Goal: Book appointment/travel/reservation

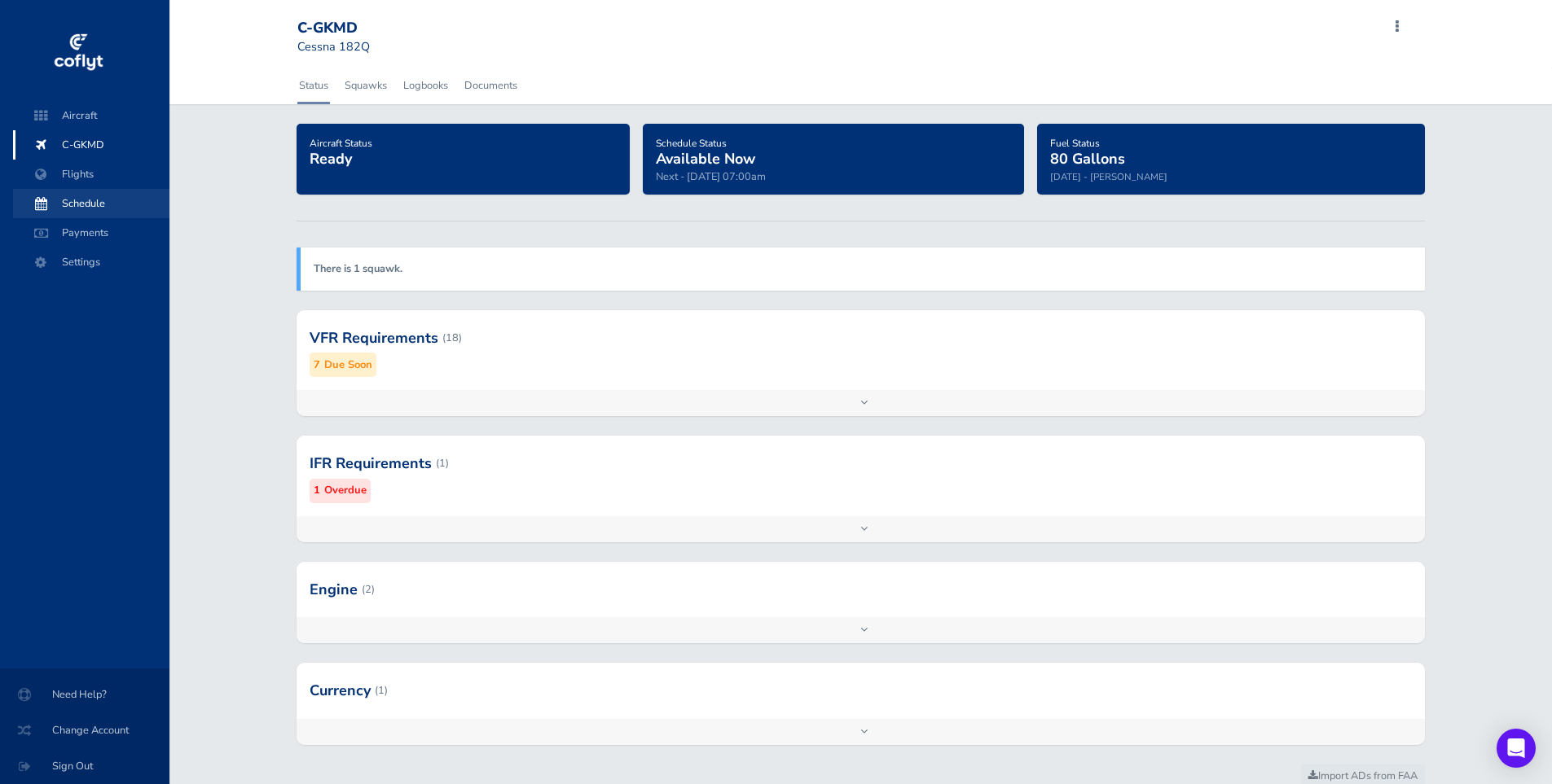
click at [78, 196] on span "Schedule" at bounding box center [91, 203] width 124 height 30
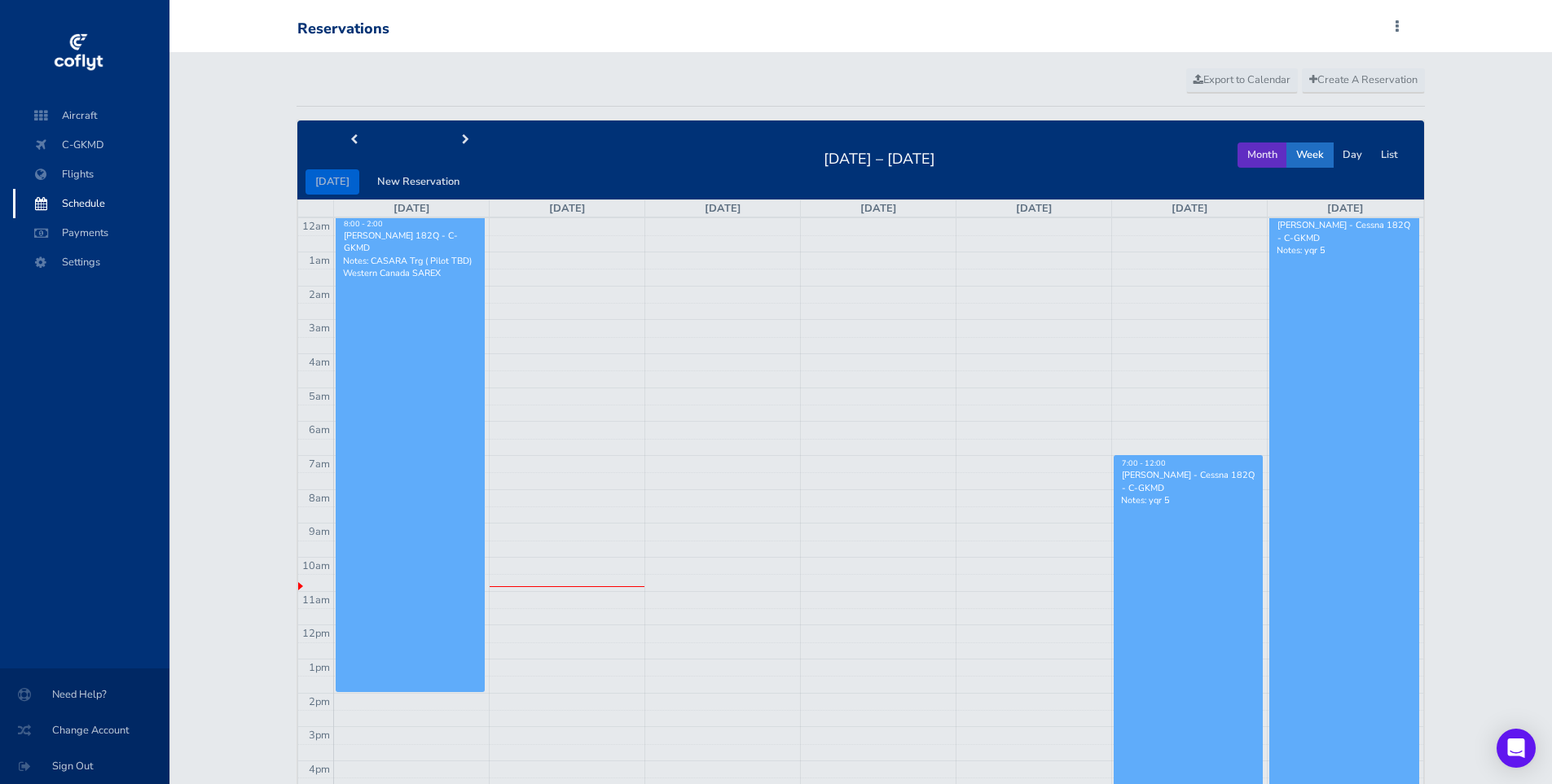
click at [1264, 154] on button "Month" at bounding box center [1262, 155] width 50 height 25
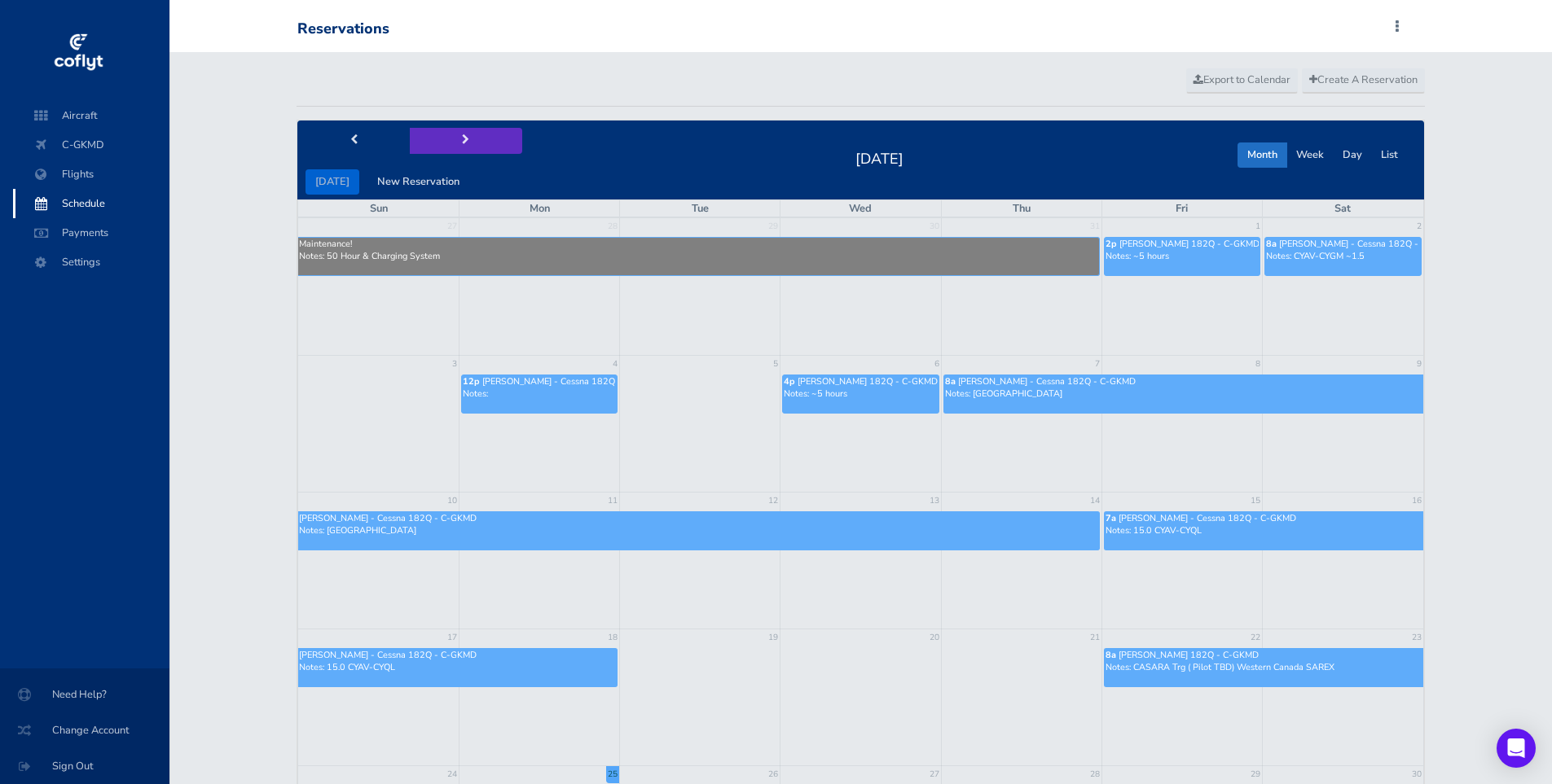
click at [468, 140] on button "next" at bounding box center [466, 141] width 112 height 25
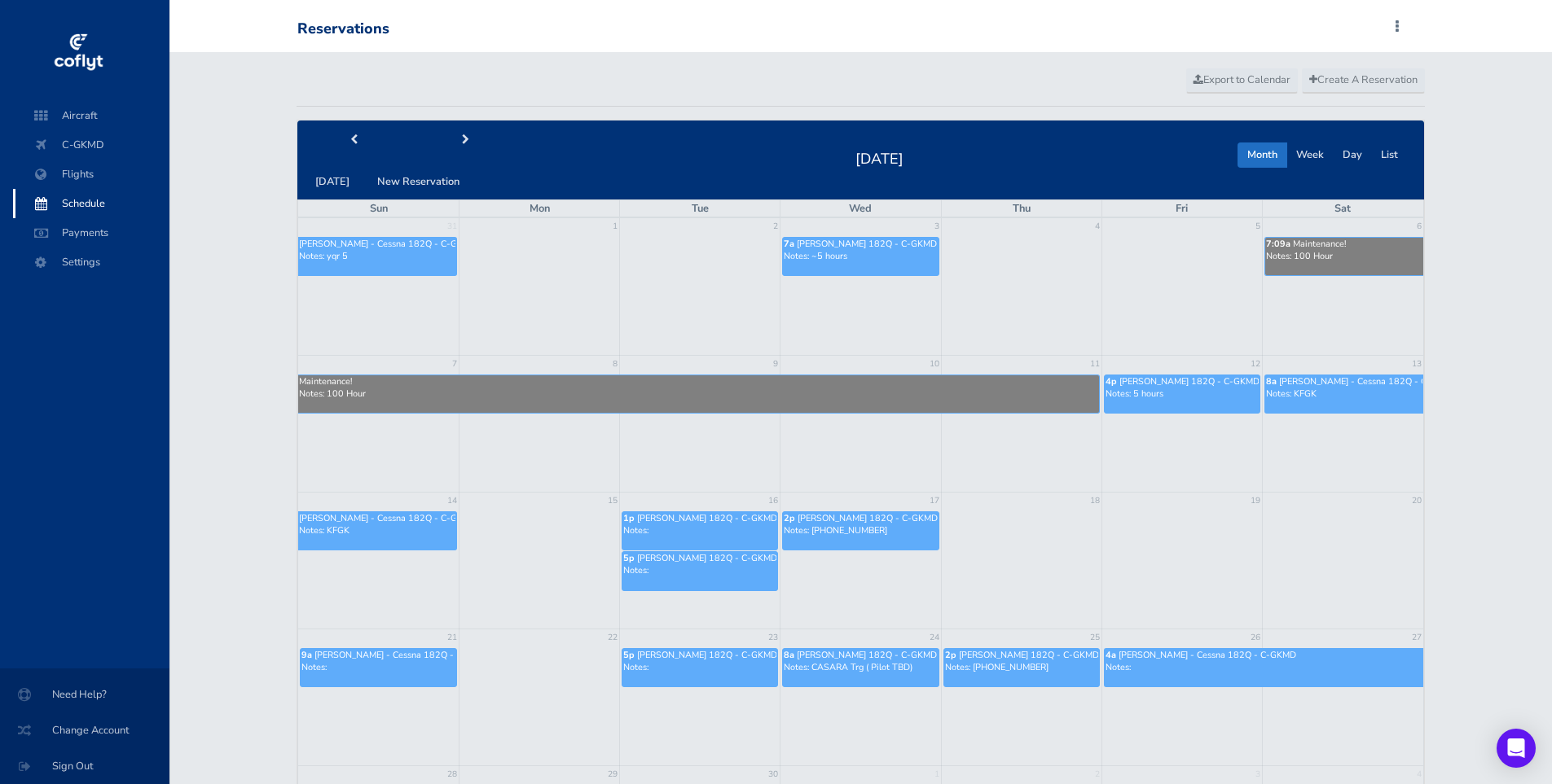
click at [493, 564] on td at bounding box center [540, 550] width 160 height 82
